Goal: Information Seeking & Learning: Learn about a topic

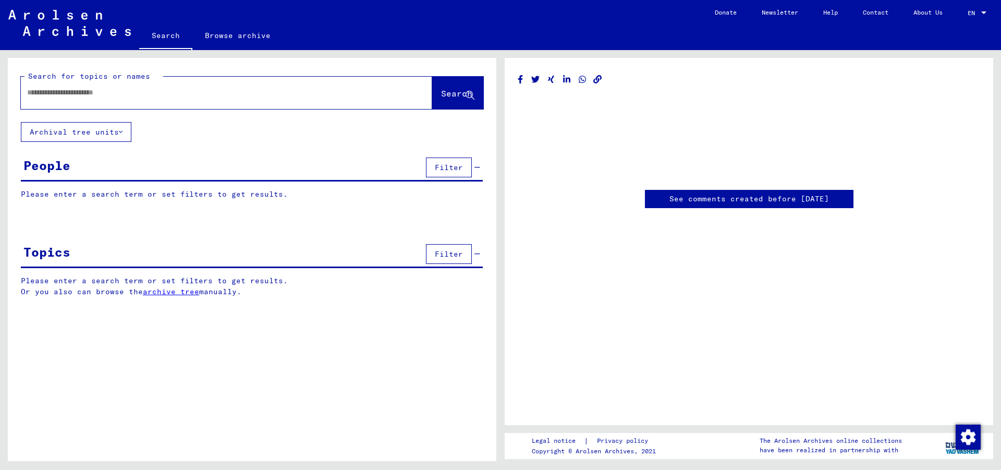
type input "*******"
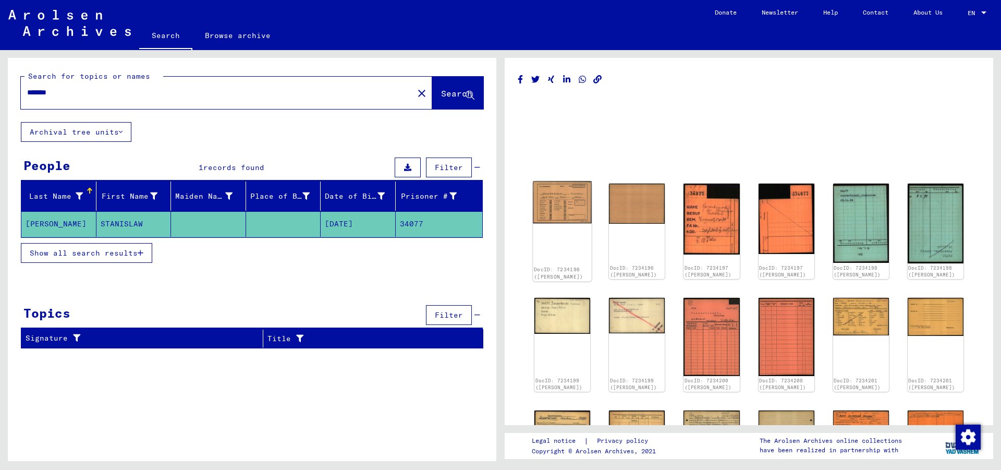
click at [565, 210] on img at bounding box center [562, 202] width 59 height 42
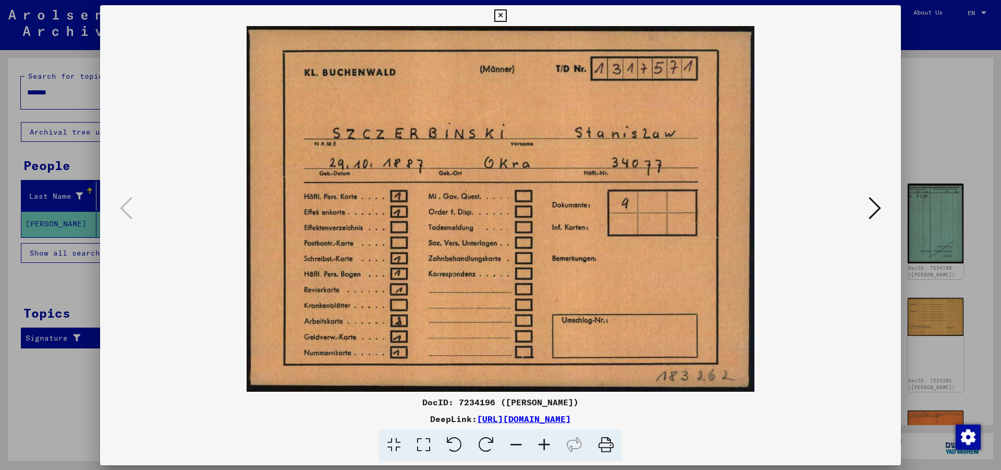
click at [565, 210] on img at bounding box center [501, 208] width 730 height 365
click at [879, 209] on icon at bounding box center [874, 207] width 13 height 25
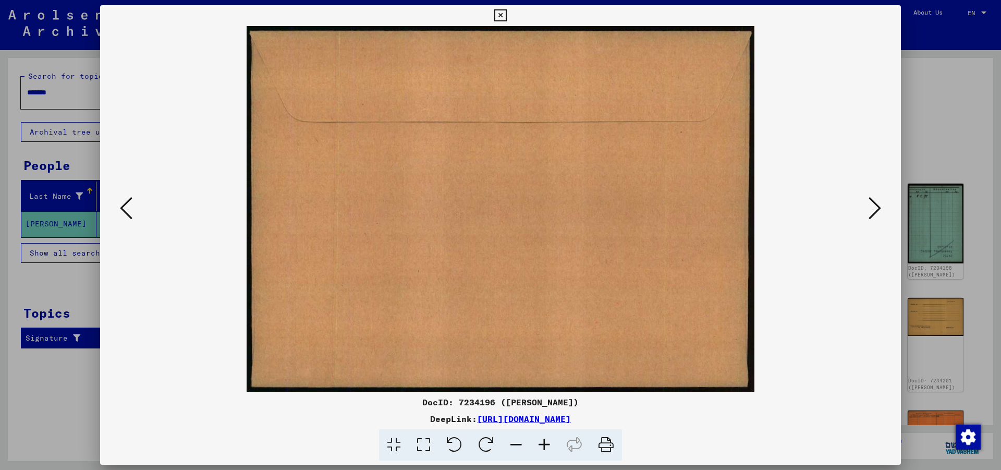
click at [879, 209] on icon at bounding box center [874, 207] width 13 height 25
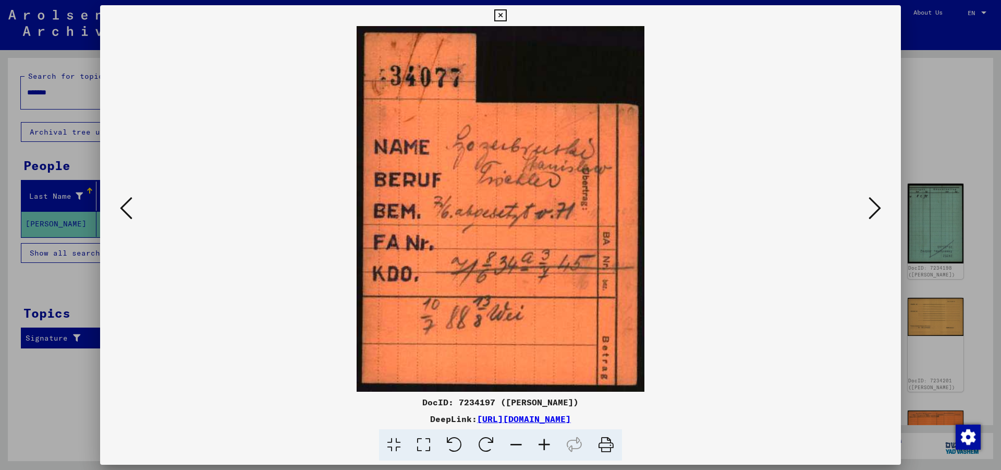
click at [879, 209] on icon at bounding box center [874, 207] width 13 height 25
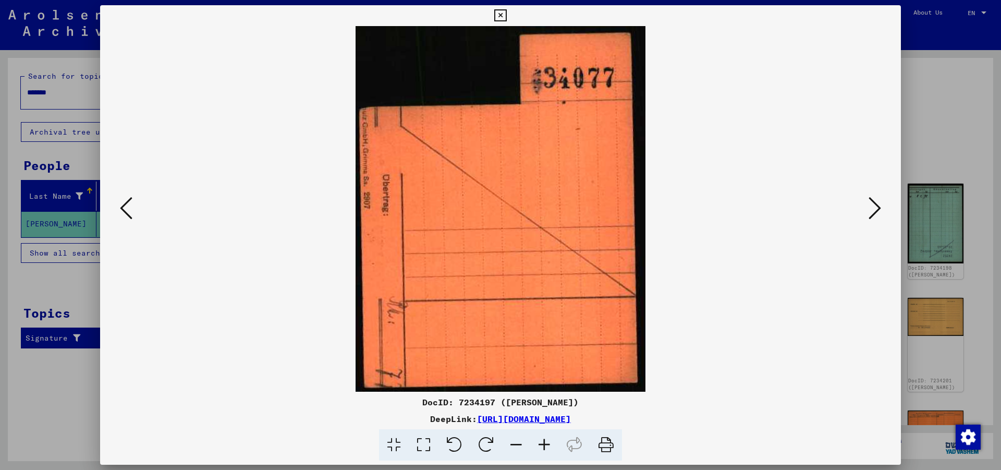
click at [879, 209] on icon at bounding box center [874, 207] width 13 height 25
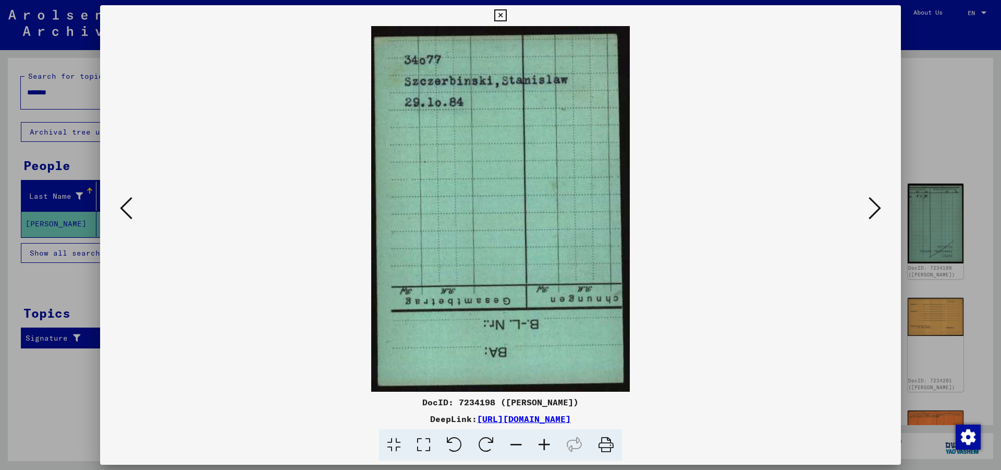
click at [879, 209] on icon at bounding box center [874, 207] width 13 height 25
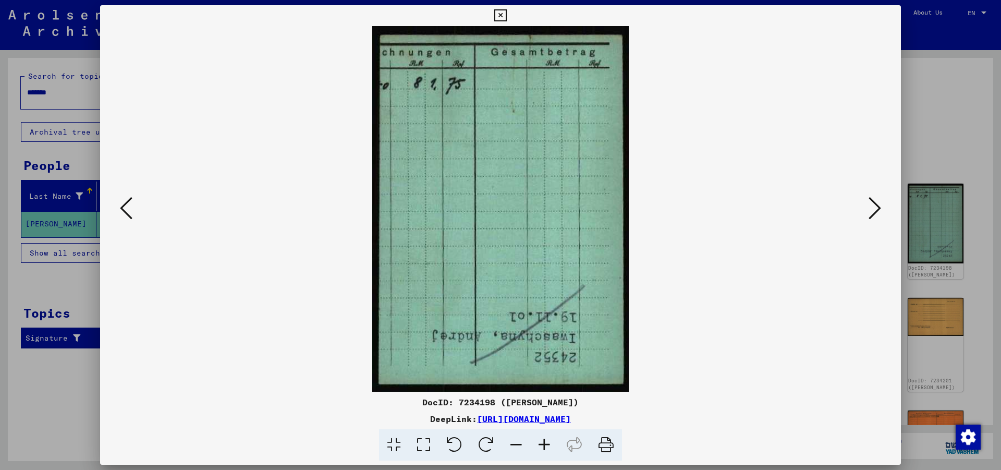
click at [879, 209] on icon at bounding box center [874, 207] width 13 height 25
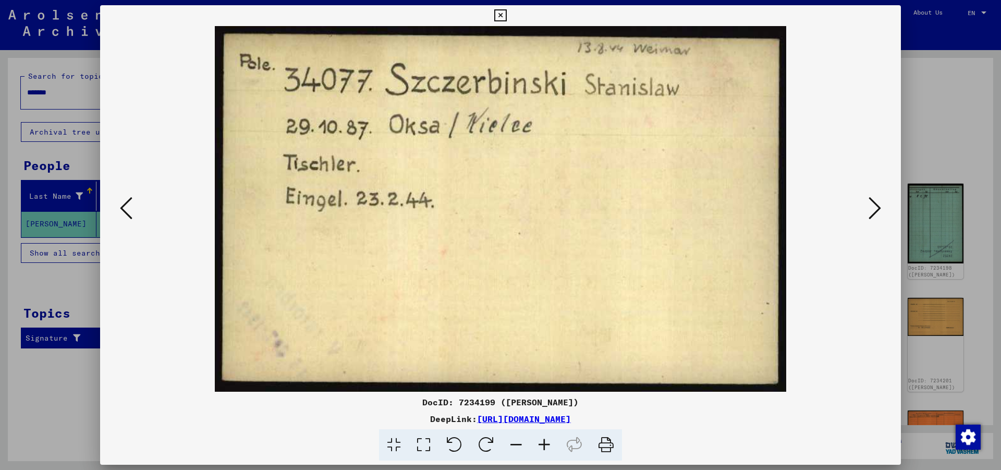
click at [879, 209] on icon at bounding box center [874, 207] width 13 height 25
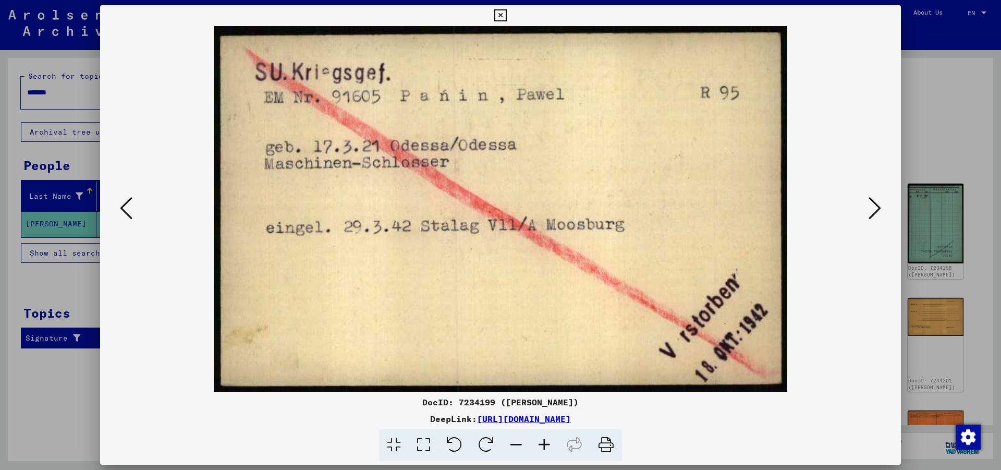
click at [879, 209] on icon at bounding box center [874, 207] width 13 height 25
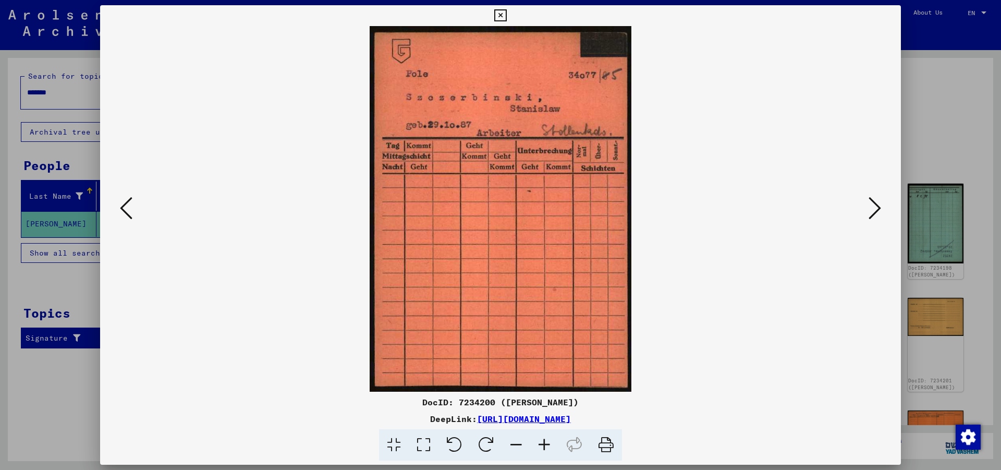
click at [879, 209] on icon at bounding box center [874, 207] width 13 height 25
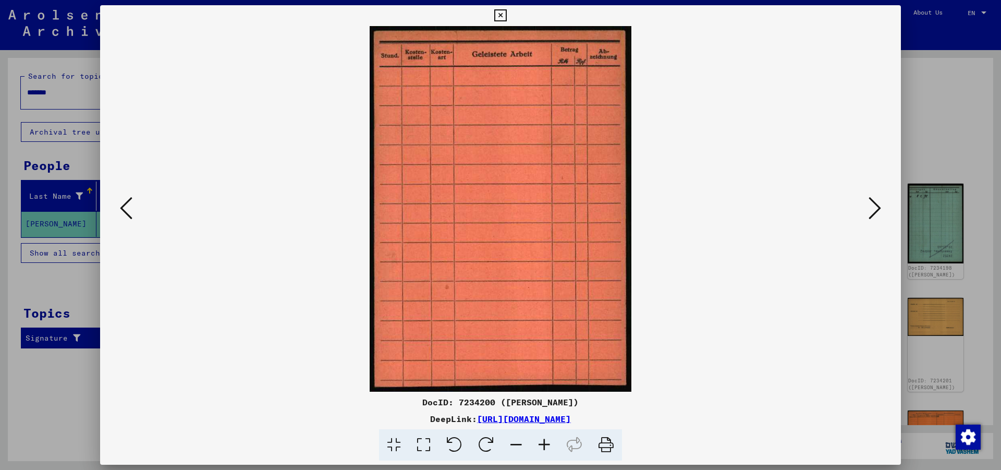
click at [879, 209] on icon at bounding box center [874, 207] width 13 height 25
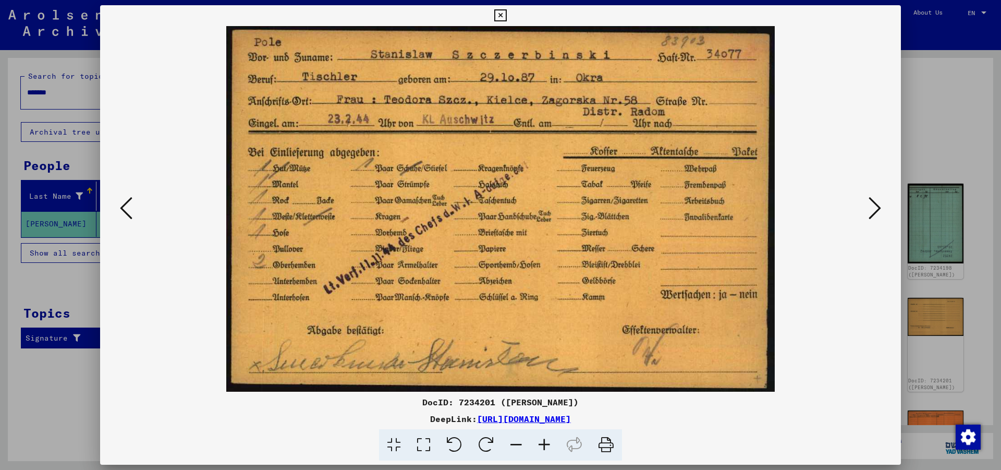
click at [880, 207] on icon at bounding box center [874, 207] width 13 height 25
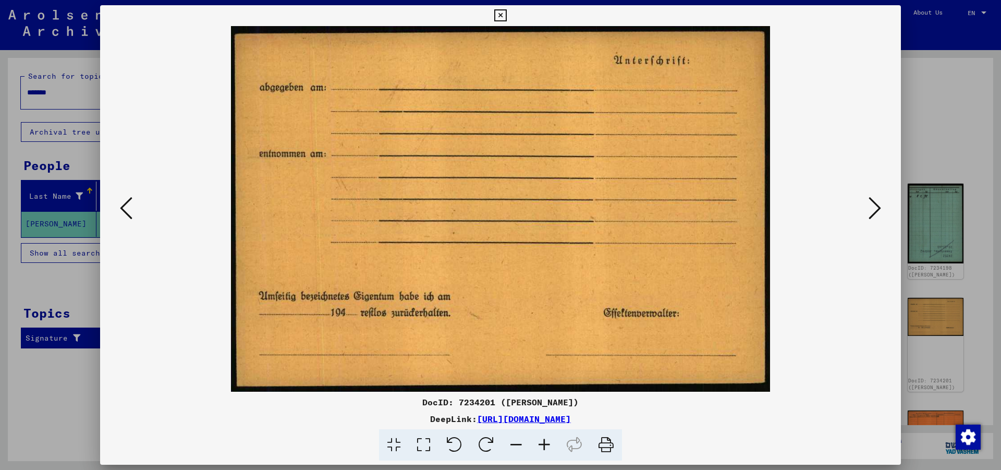
click at [880, 207] on icon at bounding box center [874, 207] width 13 height 25
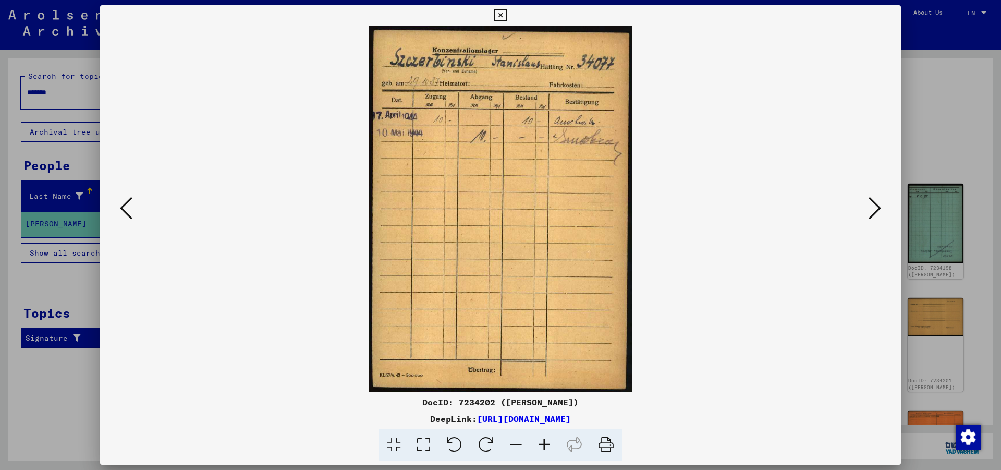
click at [880, 207] on icon at bounding box center [874, 207] width 13 height 25
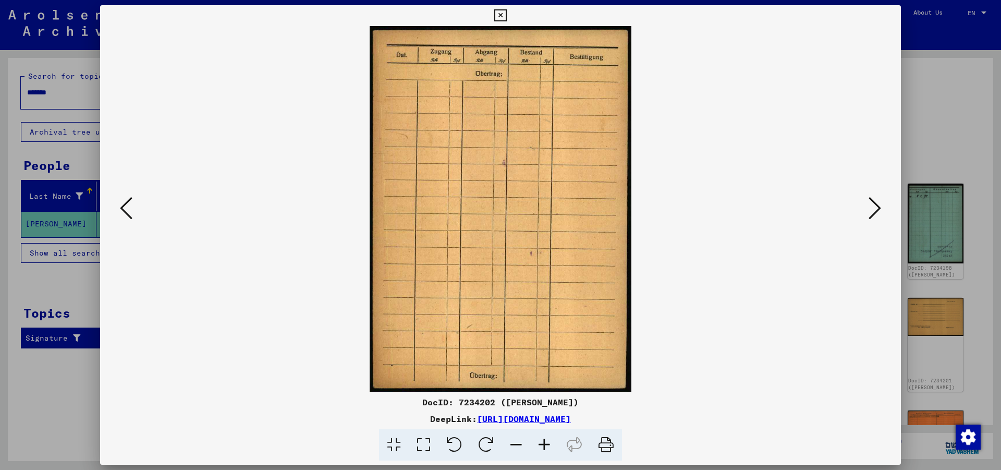
click at [880, 207] on icon at bounding box center [874, 207] width 13 height 25
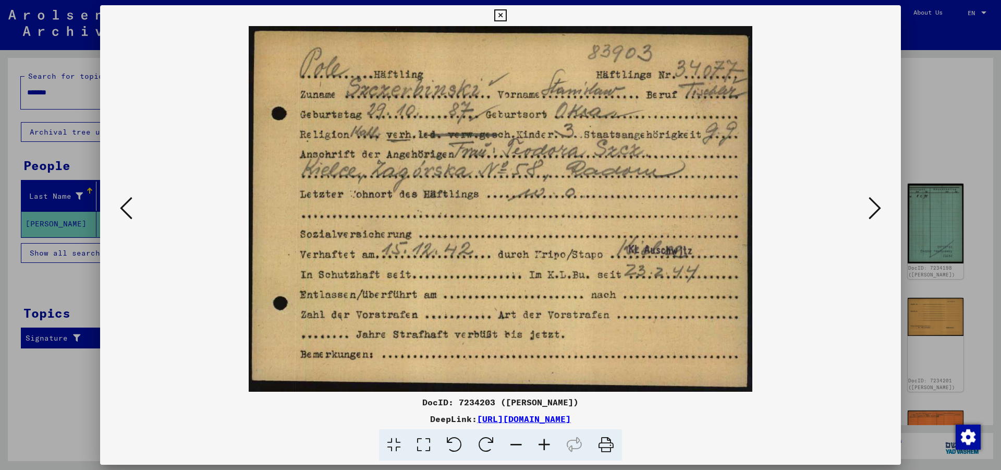
click at [874, 213] on icon at bounding box center [874, 207] width 13 height 25
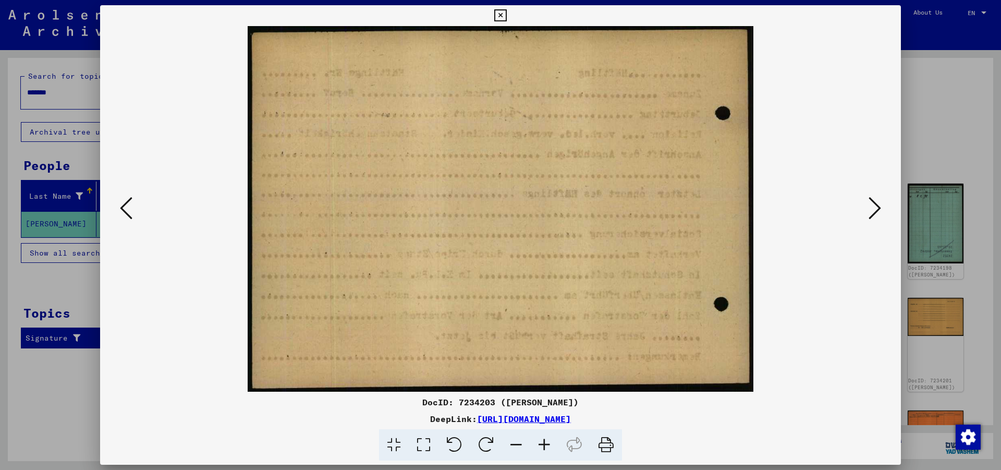
click at [874, 213] on icon at bounding box center [874, 207] width 13 height 25
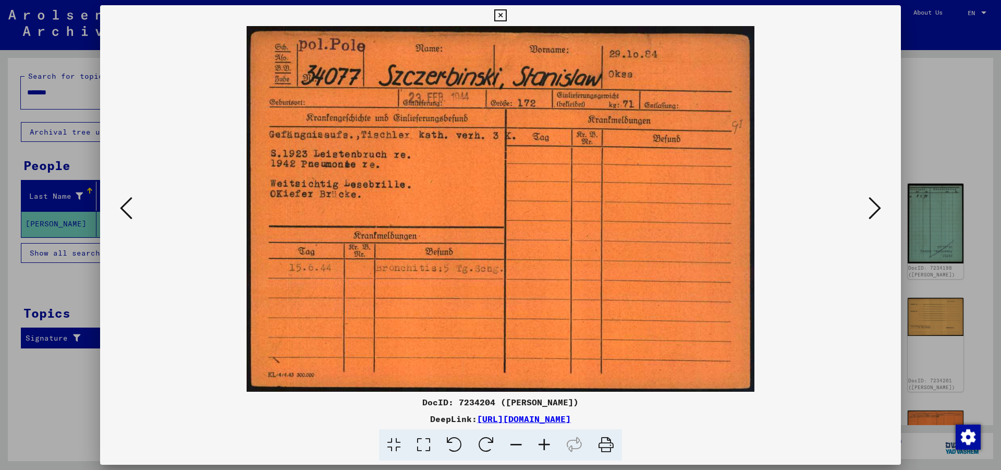
click at [874, 213] on icon at bounding box center [874, 207] width 13 height 25
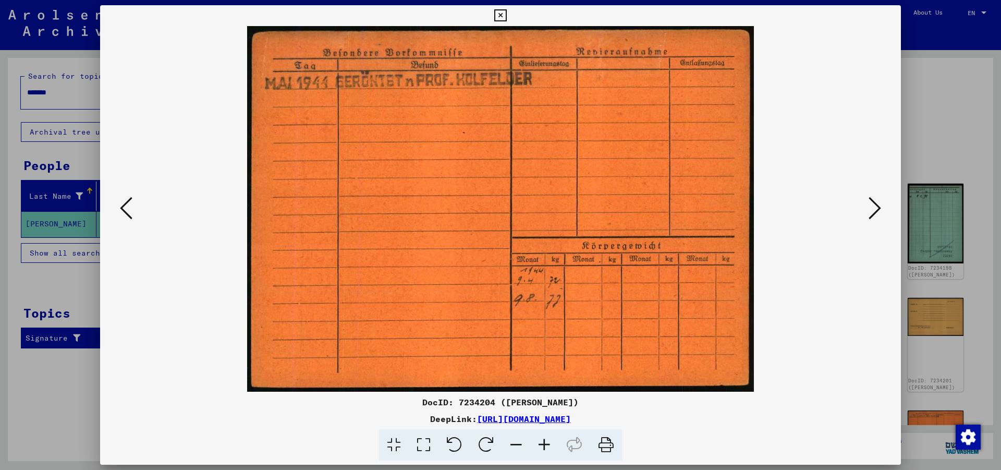
click at [874, 213] on icon at bounding box center [874, 207] width 13 height 25
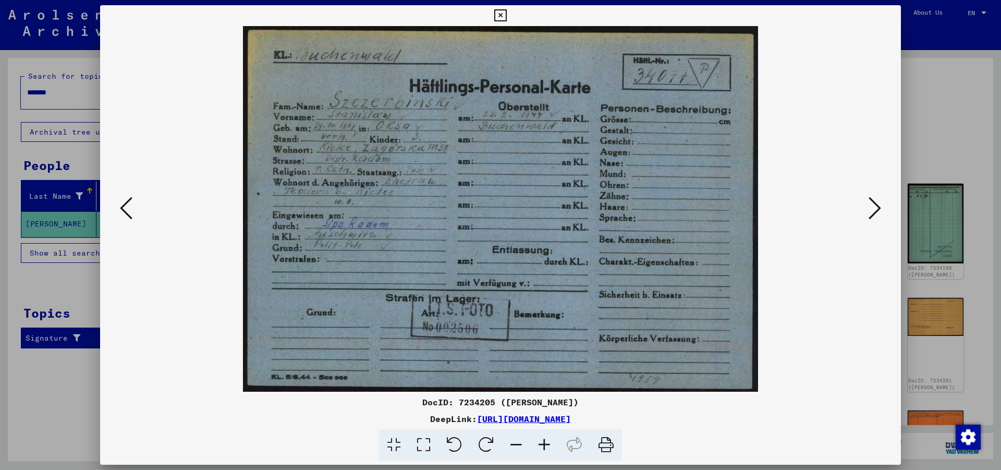
click at [874, 213] on icon at bounding box center [874, 207] width 13 height 25
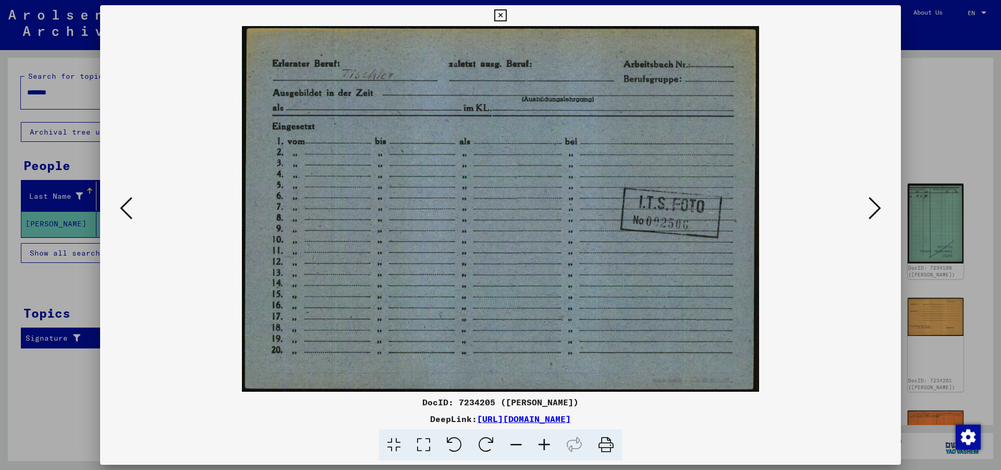
click at [875, 213] on icon at bounding box center [874, 207] width 13 height 25
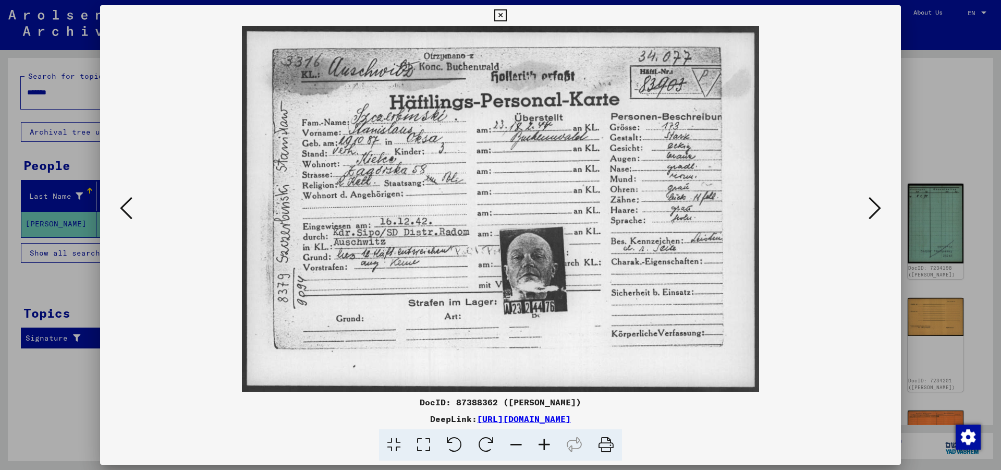
click at [875, 214] on icon at bounding box center [874, 207] width 13 height 25
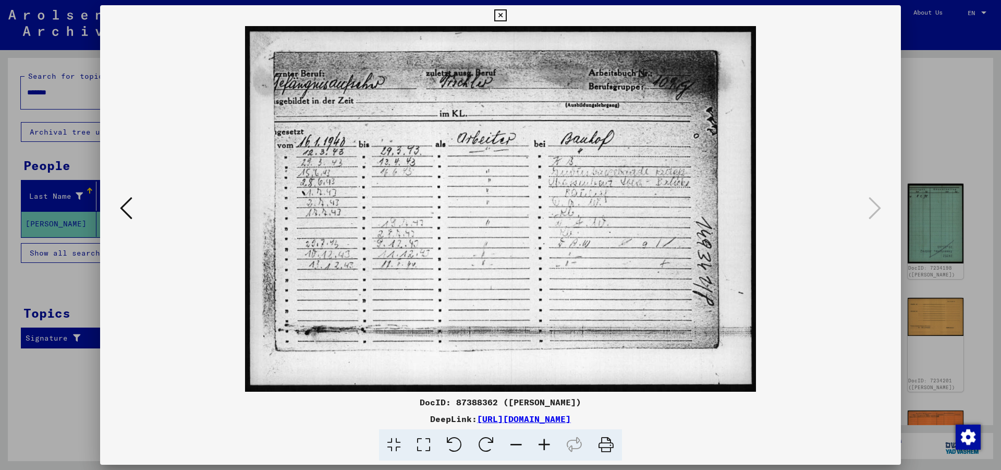
click at [891, 22] on div "DocID: 87388362 ([PERSON_NAME]) DeepLink: [URL][DOMAIN_NAME]" at bounding box center [500, 233] width 801 height 456
click at [506, 16] on icon at bounding box center [500, 15] width 12 height 13
